Goal: Transaction & Acquisition: Purchase product/service

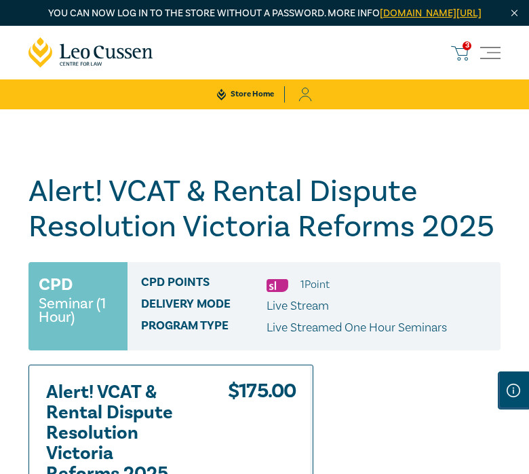
click at [470, 62] on div "3 $ 500.00" at bounding box center [462, 53] width 22 height 18
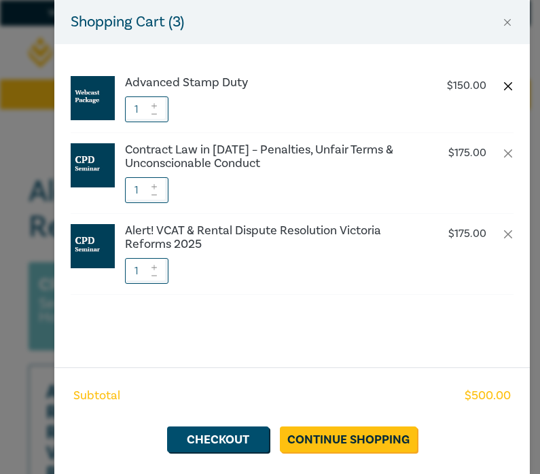
click at [504, 84] on button "button" at bounding box center [507, 86] width 11 height 11
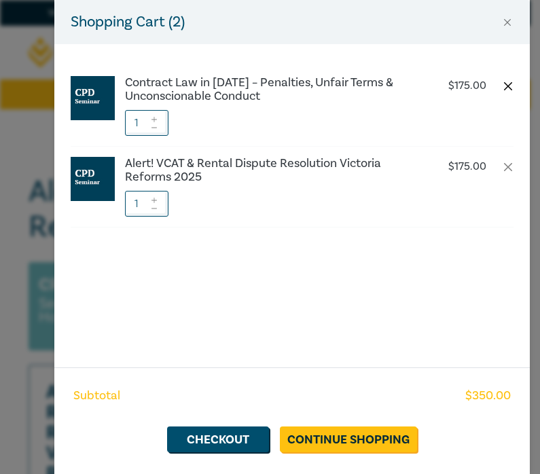
click at [504, 86] on button "button" at bounding box center [507, 86] width 11 height 11
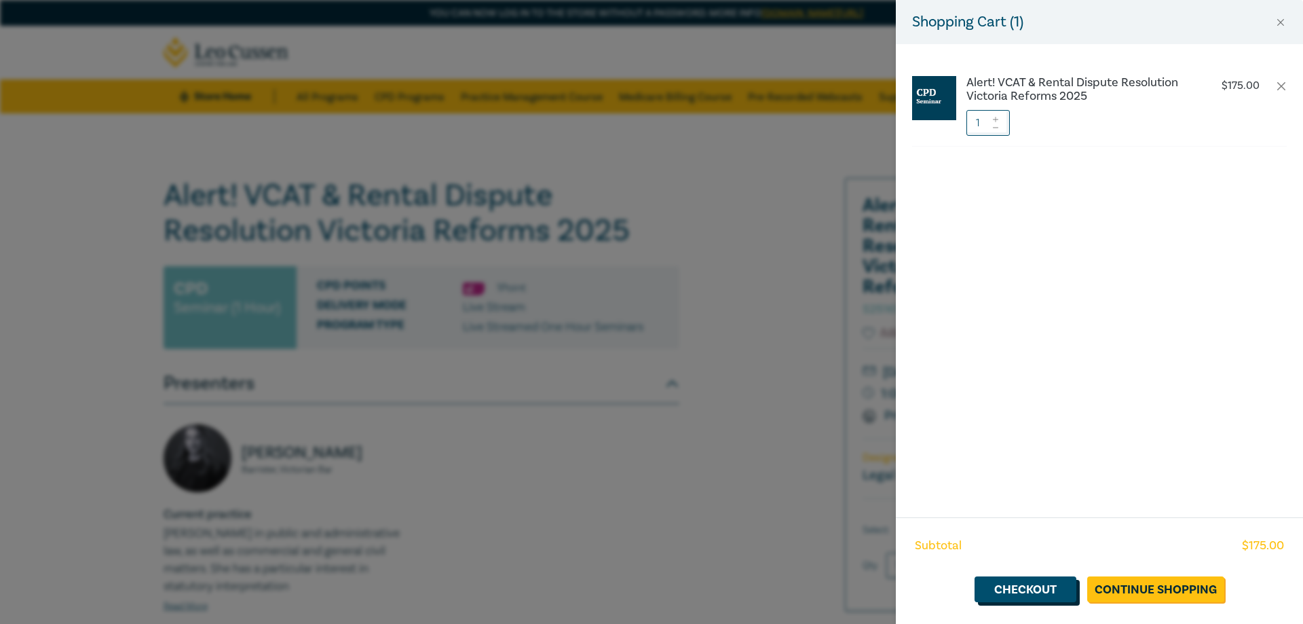
click at [529, 473] on link "Checkout" at bounding box center [1026, 589] width 102 height 26
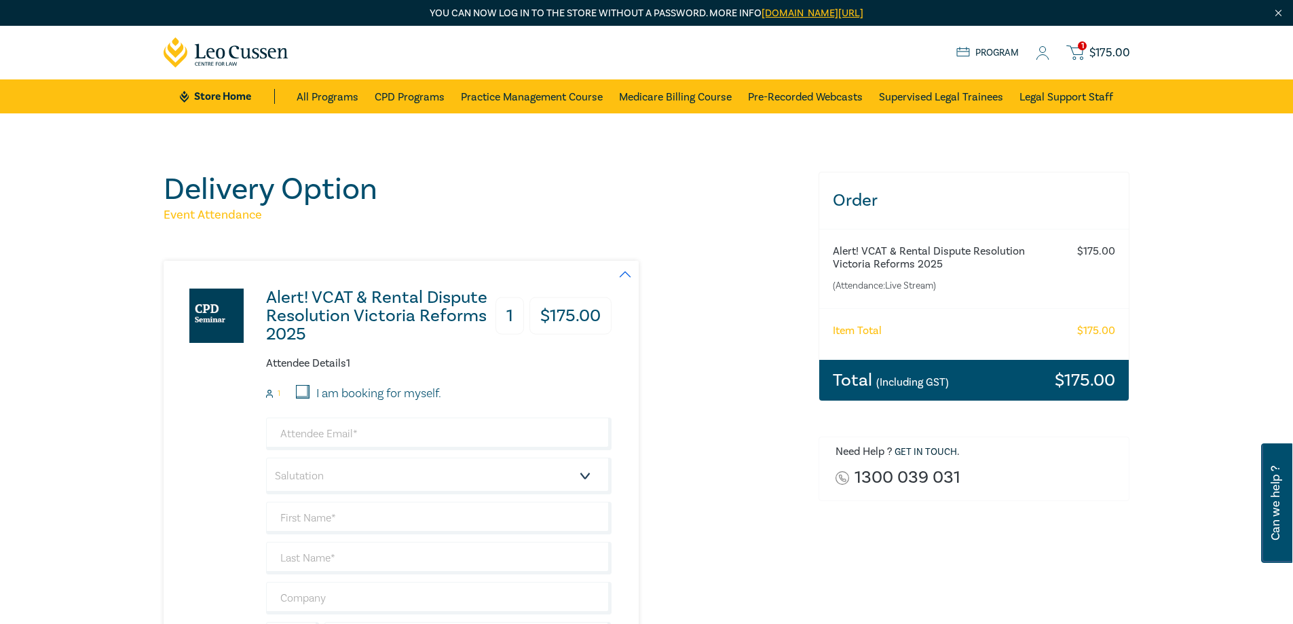
click at [386, 393] on label "I am booking for myself." at bounding box center [378, 394] width 125 height 18
click at [310, 393] on input "I am booking for myself." at bounding box center [303, 392] width 14 height 14
checkbox input "true"
type input "jzajac@nevettford.com.au"
type input "Julia"
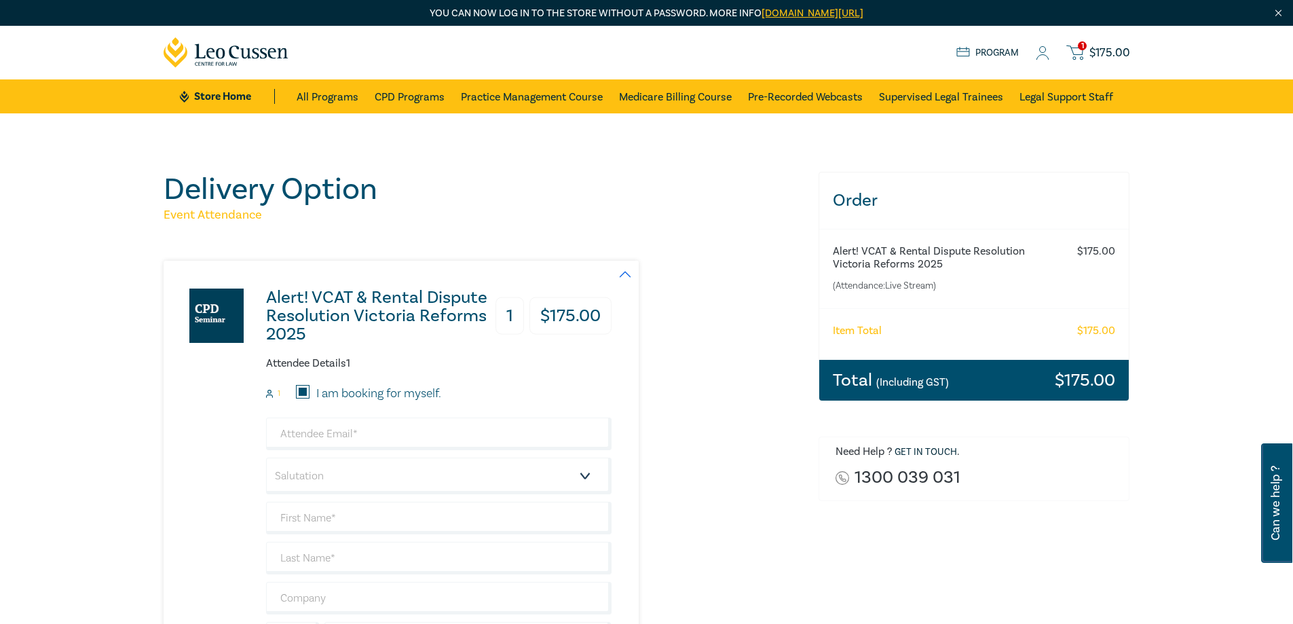
type input "Zajac"
type input "400362300"
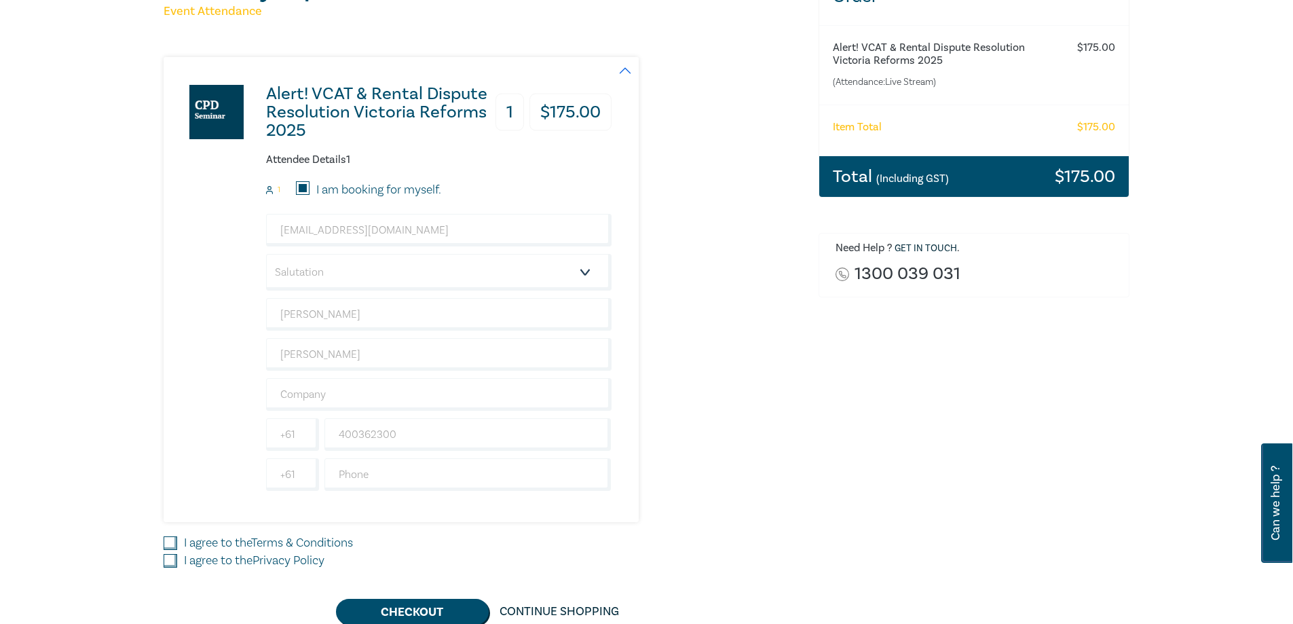
scroll to position [339, 0]
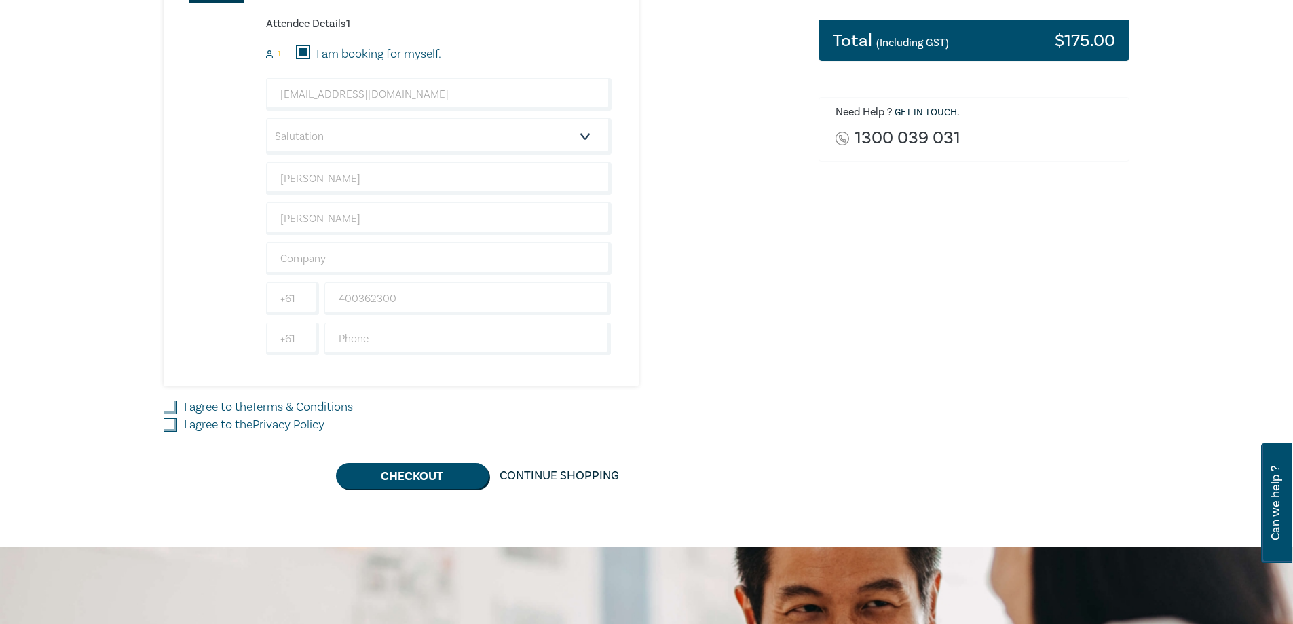
drag, startPoint x: 171, startPoint y: 429, endPoint x: 41, endPoint y: 491, distance: 144.2
click at [172, 429] on input "I agree to the Privacy Policy" at bounding box center [171, 425] width 14 height 14
checkbox input "true"
click at [244, 409] on label "I agree to the Terms & Conditions" at bounding box center [268, 407] width 169 height 18
click at [160, 408] on div "Delivery Option Event Attendance Alert! VCAT & Rental Dispute Resolution Victor…" at bounding box center [482, 160] width 655 height 656
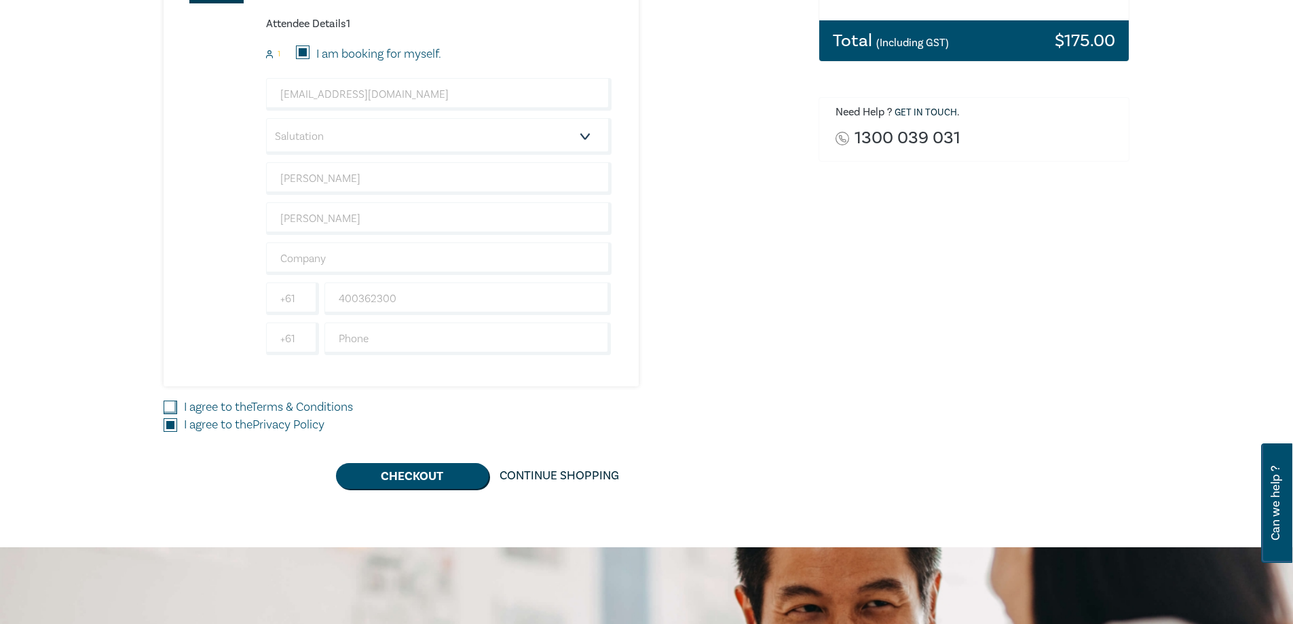
click at [161, 403] on div "Delivery Option Event Attendance Alert! VCAT & Rental Dispute Resolution Victor…" at bounding box center [482, 160] width 655 height 656
click at [165, 404] on input "I agree to the Terms & Conditions" at bounding box center [171, 407] width 14 height 14
checkbox input "true"
click at [455, 473] on button "Checkout" at bounding box center [412, 476] width 153 height 26
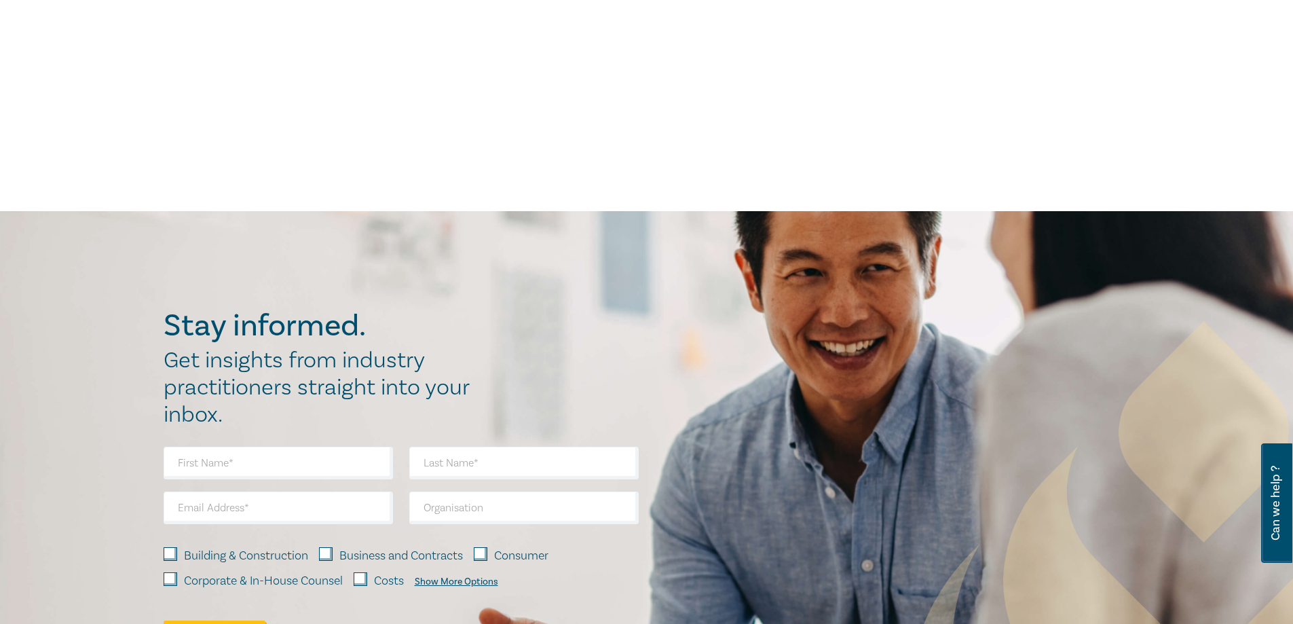
scroll to position [0, 0]
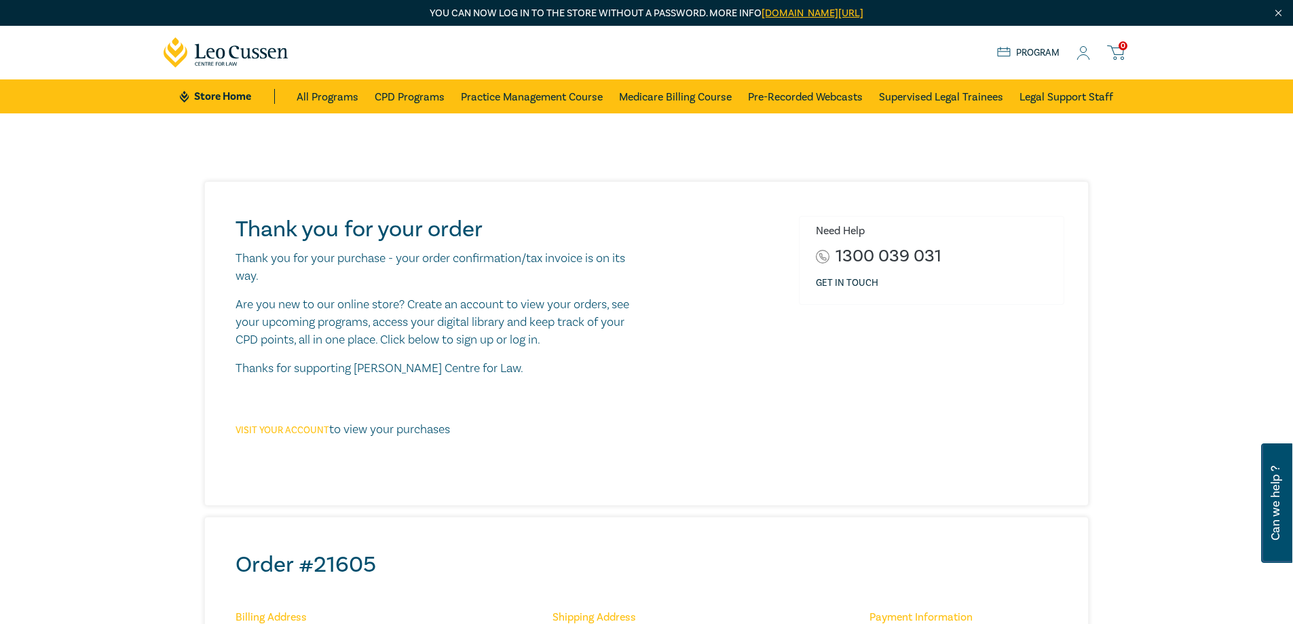
click at [316, 429] on link "Visit your account" at bounding box center [283, 430] width 94 height 12
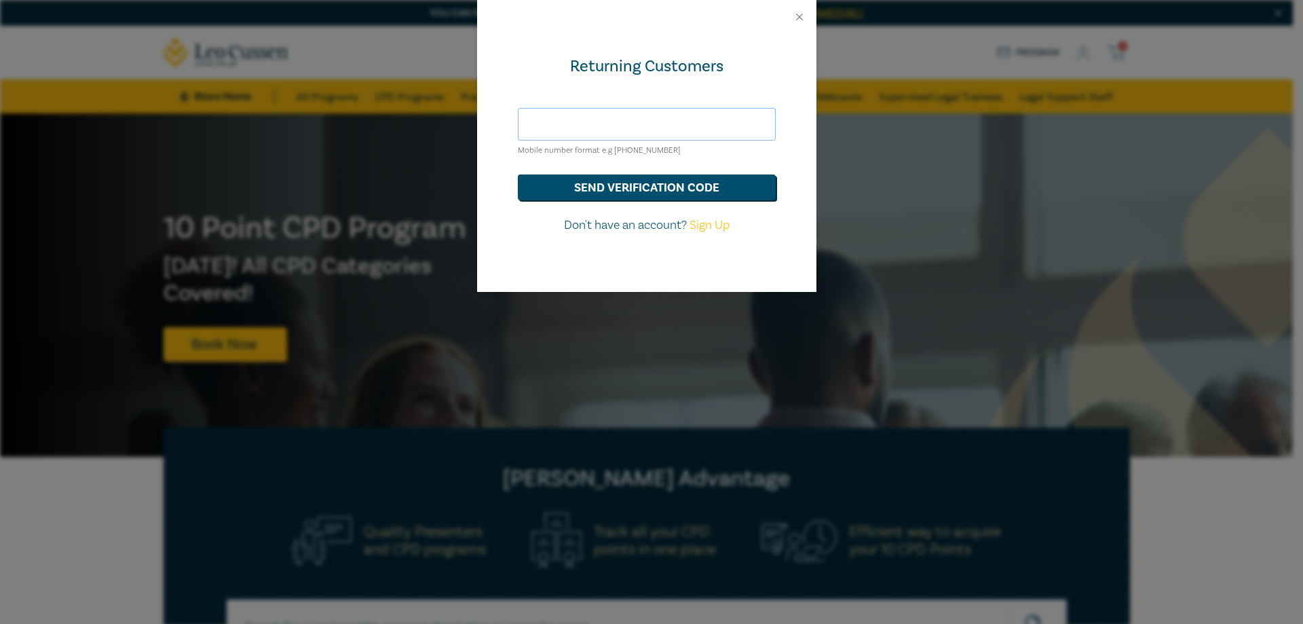
click at [585, 128] on input "text" at bounding box center [647, 124] width 258 height 33
click at [601, 189] on button "send verification code" at bounding box center [647, 187] width 258 height 26
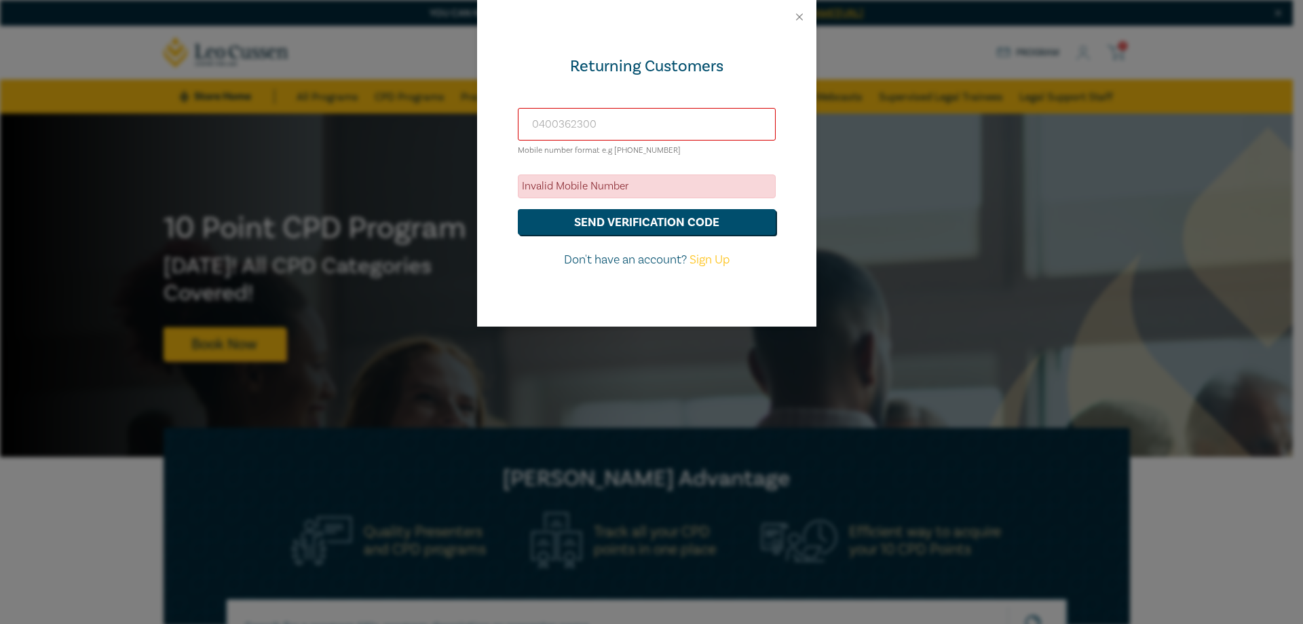
drag, startPoint x: 641, startPoint y: 131, endPoint x: 310, endPoint y: 134, distance: 331.2
click at [310, 131] on div "Returning Customers [PHONE_NUMBER] Mobile number format e.g [PHONE_NUMBER] Inva…" at bounding box center [651, 312] width 1303 height 624
type input "jzajac"
